Goal: Information Seeking & Learning: Learn about a topic

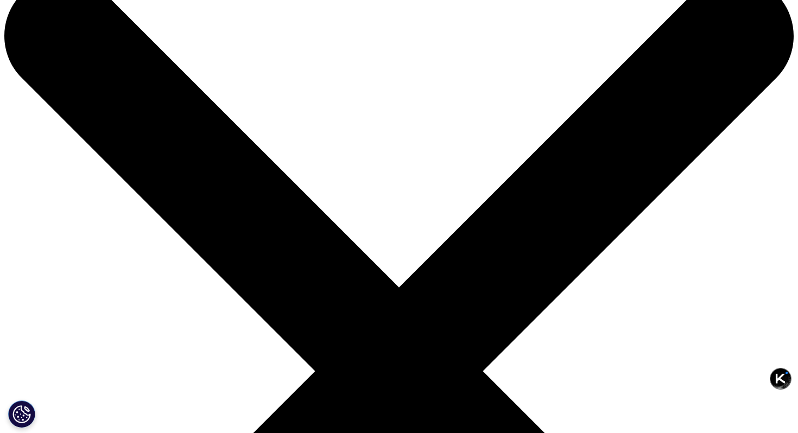
scroll to position [46, 0]
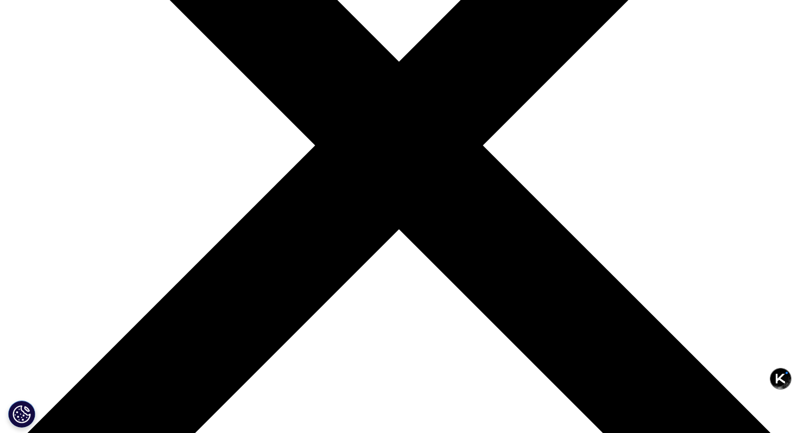
scroll to position [266, 0]
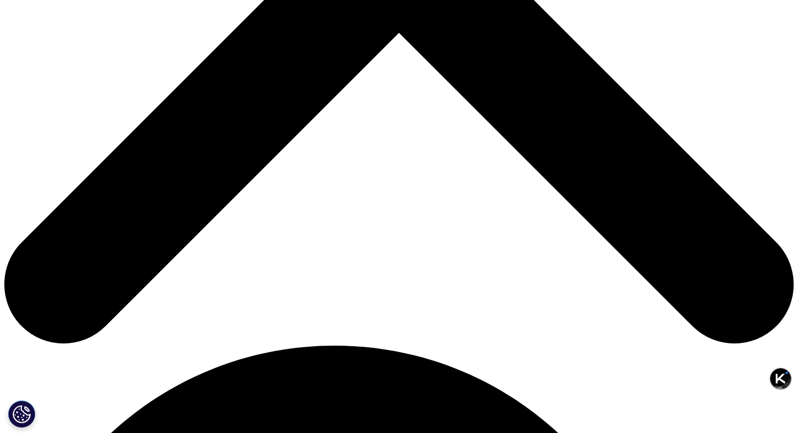
scroll to position [662, 0]
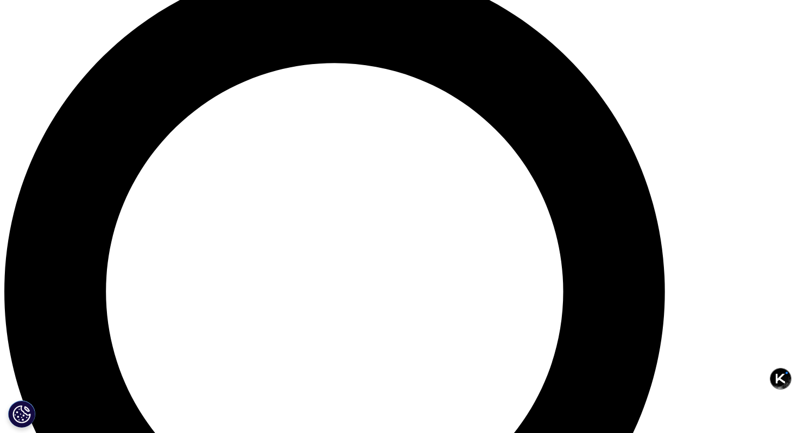
scroll to position [848, 0]
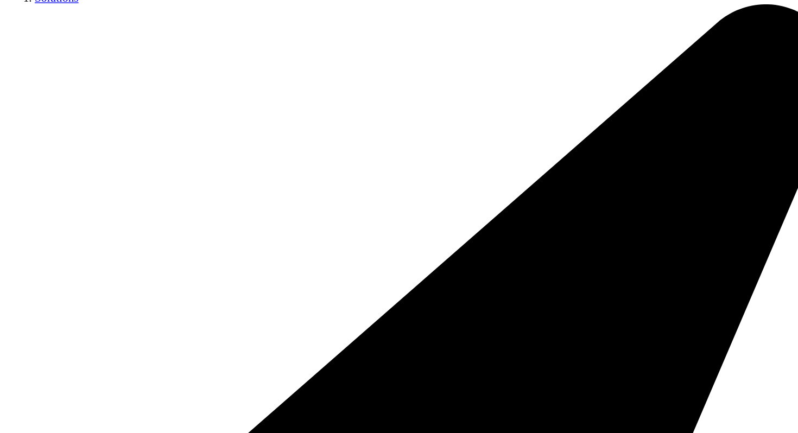
scroll to position [577, 0]
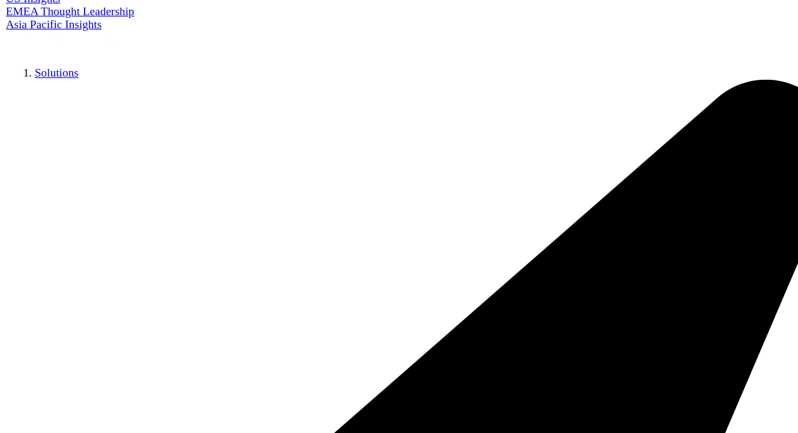
scroll to position [562, 0]
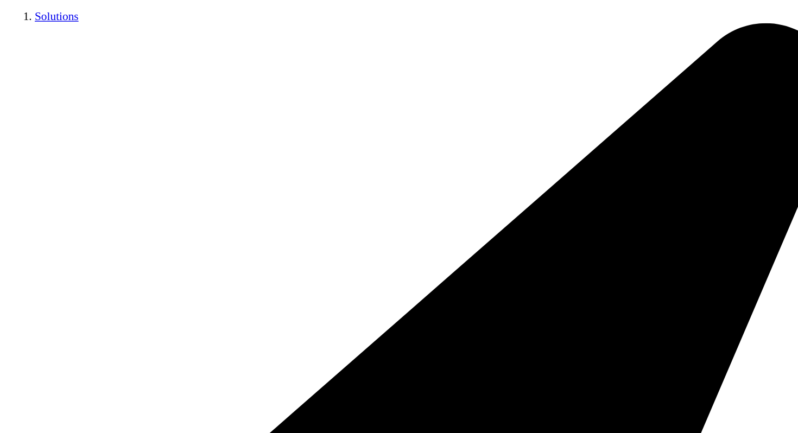
drag, startPoint x: 207, startPoint y: 144, endPoint x: 452, endPoint y: 144, distance: 244.9
copy h4 "中国医院药品统计报告 ( CHPA )"
drag, startPoint x: 207, startPoint y: 344, endPoint x: 543, endPoint y: 355, distance: 336.3
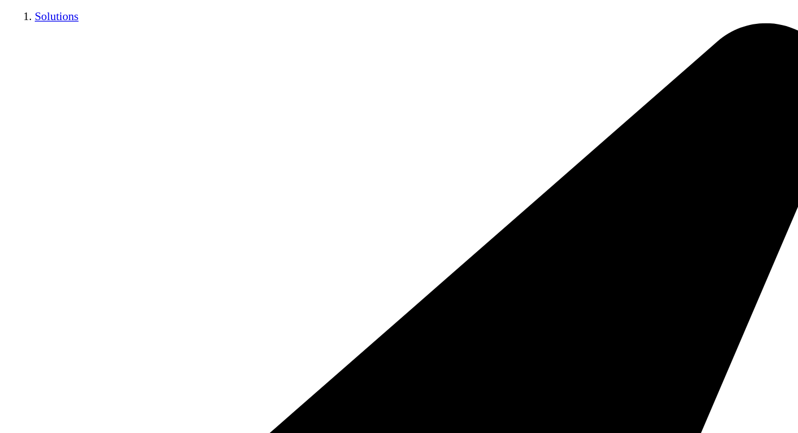
copy h4 "中国零售药店统计报告 ( PharmaTrend TM )"
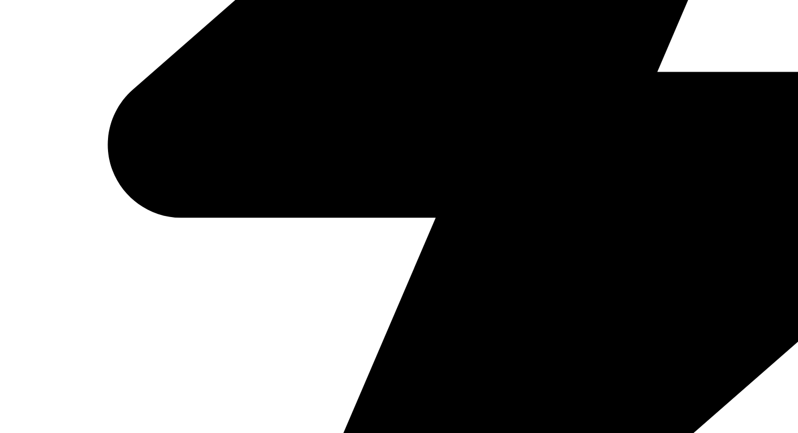
scroll to position [912, 0]
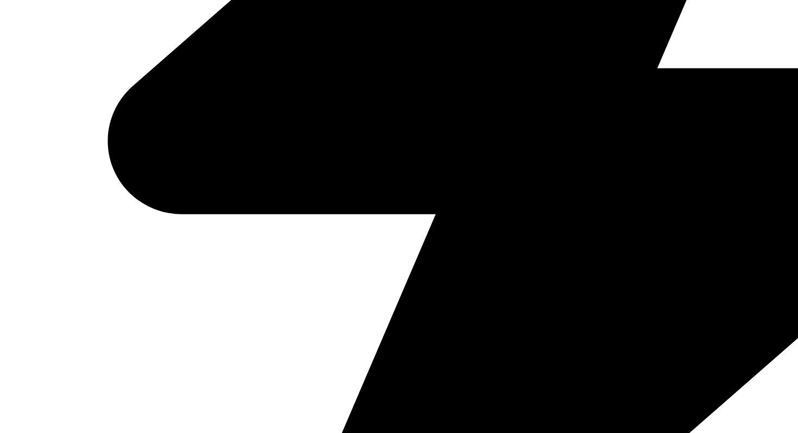
drag, startPoint x: 207, startPoint y: 167, endPoint x: 540, endPoint y: 181, distance: 333.8
copy h4 "社区卫生服务中心药品统计报告 ( CHC Audit )"
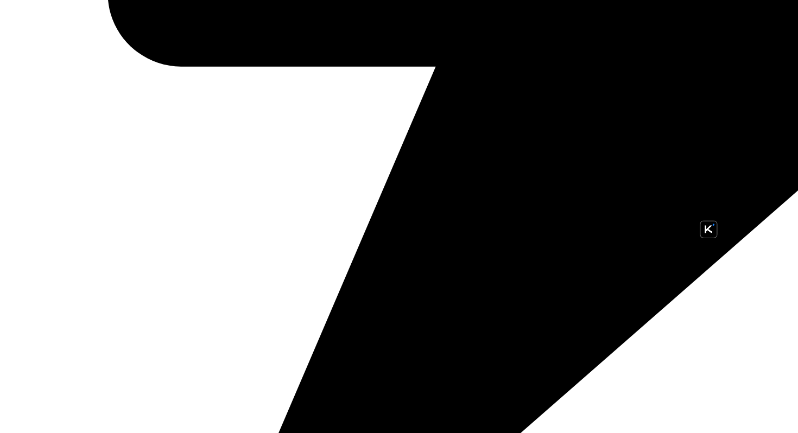
scroll to position [1023, 0]
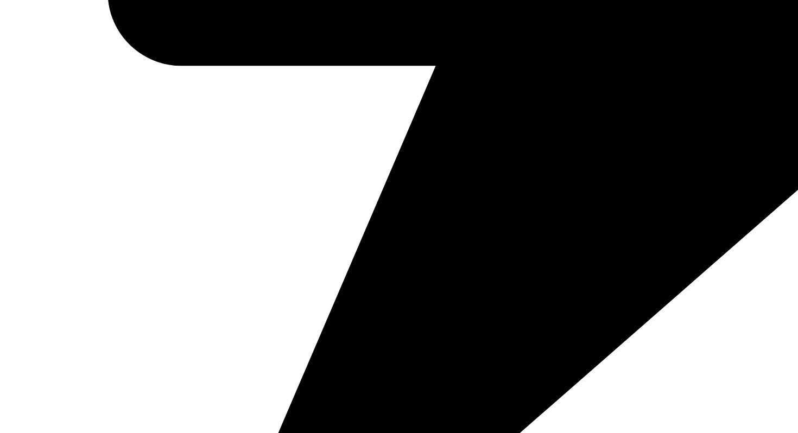
drag, startPoint x: 208, startPoint y: 201, endPoint x: 573, endPoint y: 204, distance: 365.0
copy h4 "[GEOGRAPHIC_DATA]全景解读 ( China National Audit )"
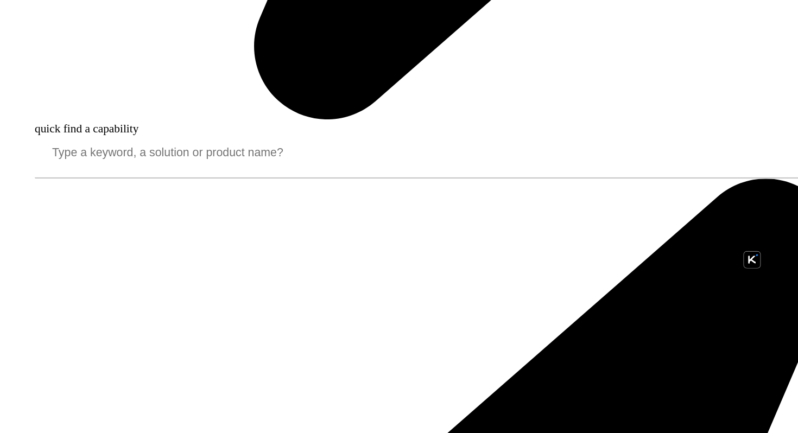
scroll to position [1367, 0]
drag, startPoint x: 207, startPoint y: 254, endPoint x: 392, endPoint y: 254, distance: 184.7
copy h4 "OneKey医疗数据验证服务"
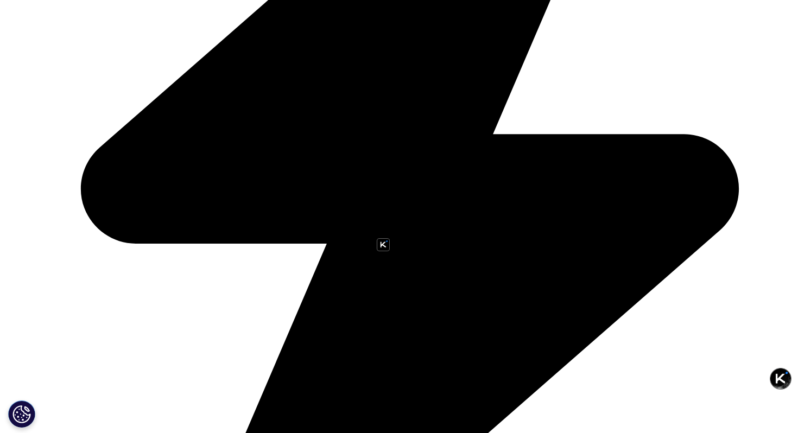
scroll to position [809, 0]
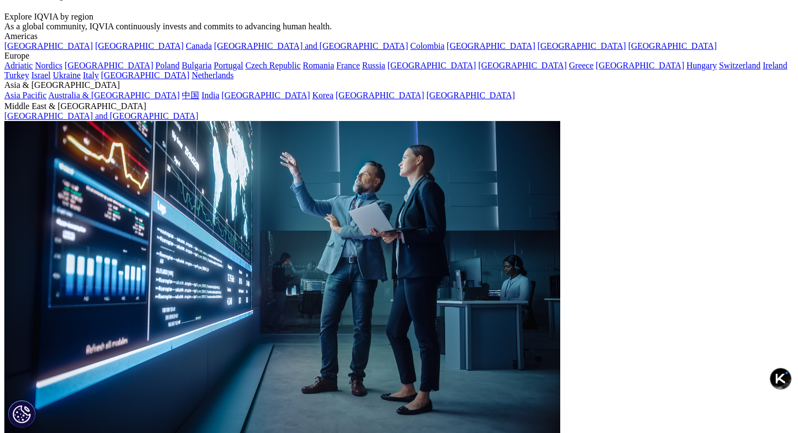
scroll to position [0, 0]
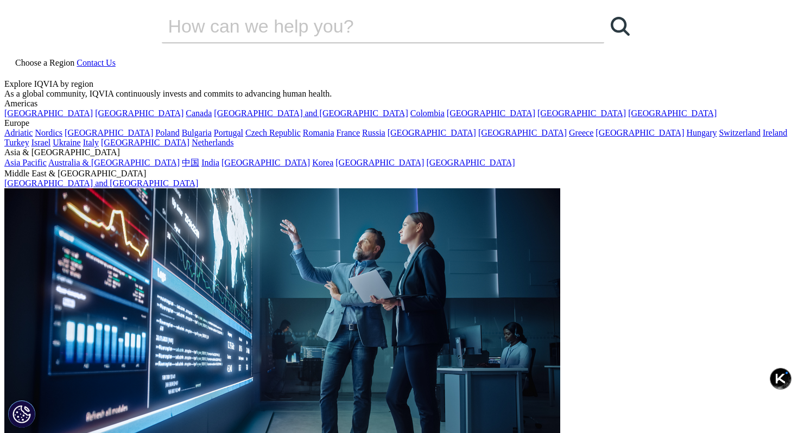
drag, startPoint x: 180, startPoint y: 177, endPoint x: 254, endPoint y: 179, distance: 73.9
copy div "医药行业数据库"
drag, startPoint x: 205, startPoint y: 192, endPoint x: 385, endPoint y: 190, distance: 179.8
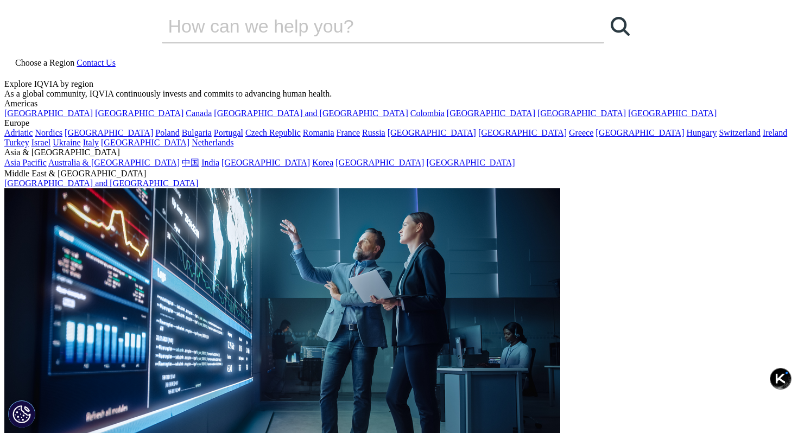
copy div "医疗机构、患者、医保支付机构、报销"
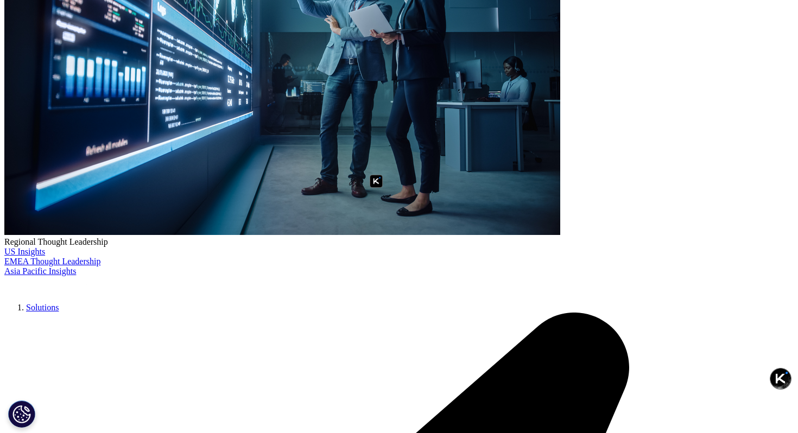
scroll to position [11, 0]
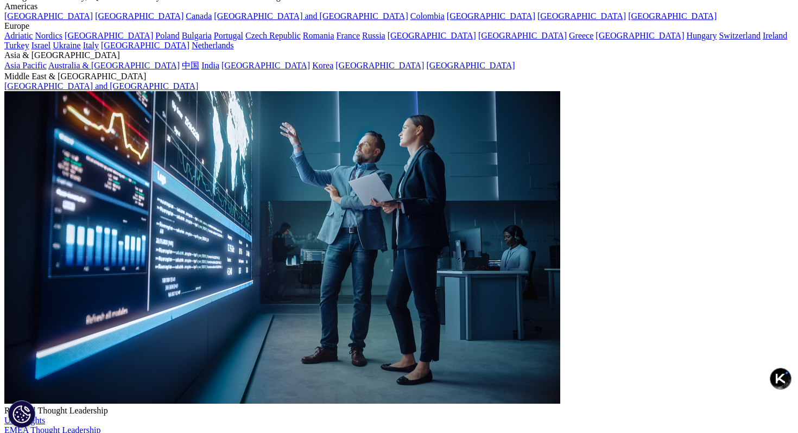
scroll to position [98, 0]
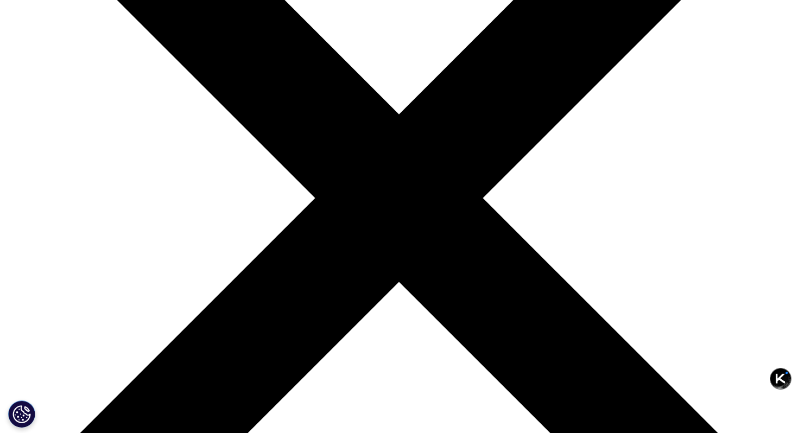
scroll to position [213, 0]
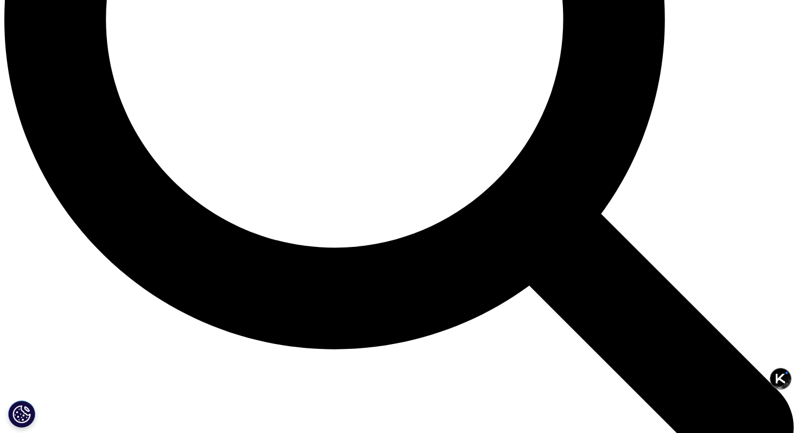
scroll to position [1137, 0]
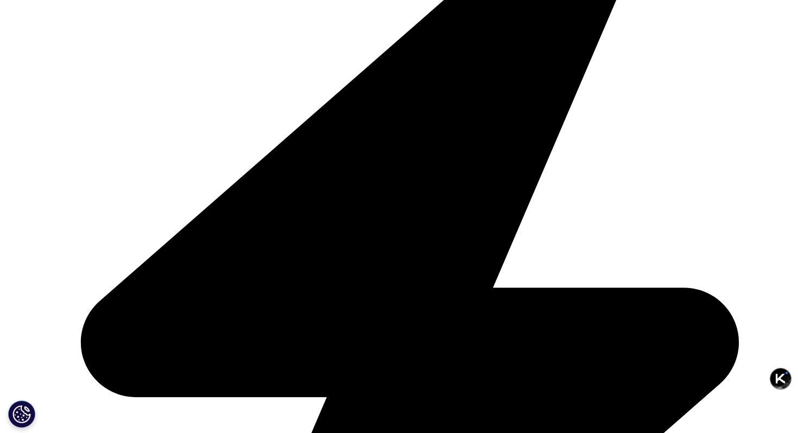
scroll to position [666, 0]
